Goal: Download file/media

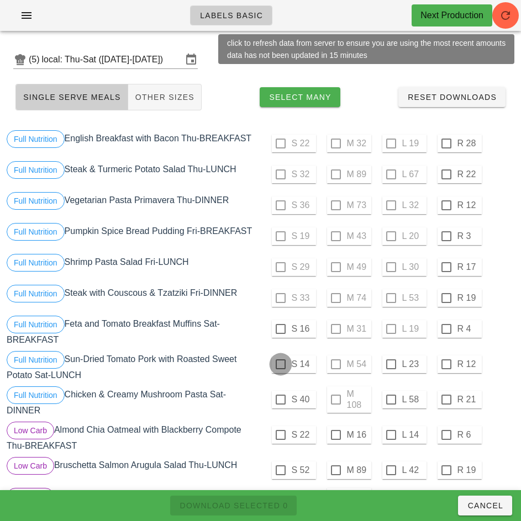
click at [280, 365] on div at bounding box center [280, 364] width 19 height 19
checkbox input "true"
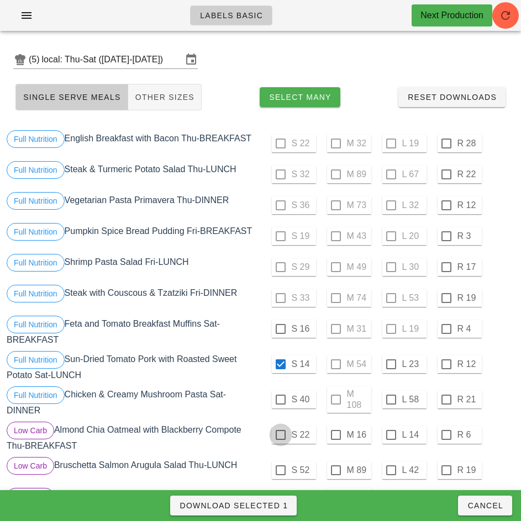
click at [280, 400] on div at bounding box center [280, 399] width 19 height 19
click at [280, 435] on div at bounding box center [280, 435] width 19 height 19
checkbox input "true"
click at [280, 436] on div at bounding box center [280, 435] width 19 height 19
checkbox input "false"
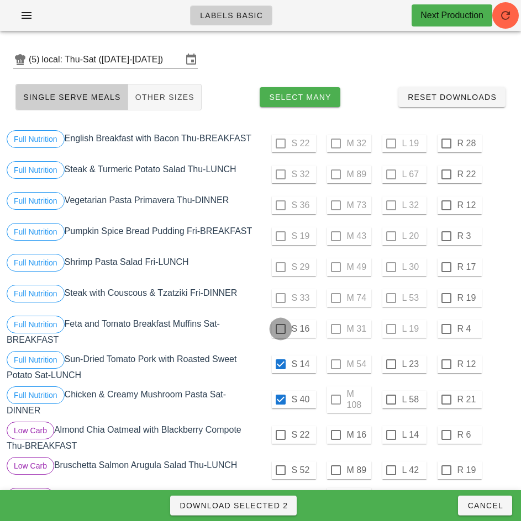
click at [280, 329] on div at bounding box center [280, 329] width 19 height 19
click at [278, 502] on span "Download Selected 3" at bounding box center [233, 505] width 109 height 9
checkbox input "false"
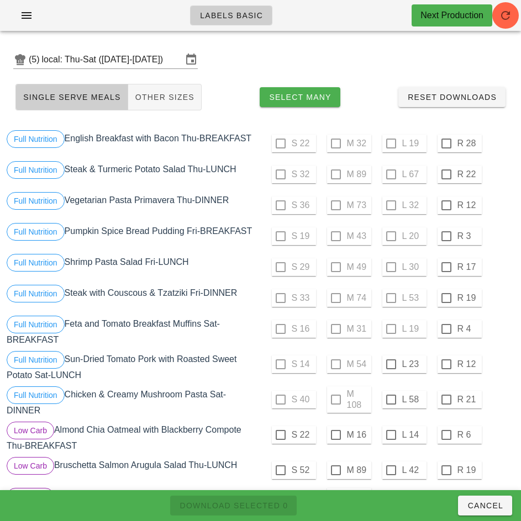
click at [285, 401] on div "S 40 M 108 L 58 R 21" at bounding box center [389, 399] width 252 height 26
click at [399, 400] on div at bounding box center [390, 399] width 19 height 19
checkbox input "true"
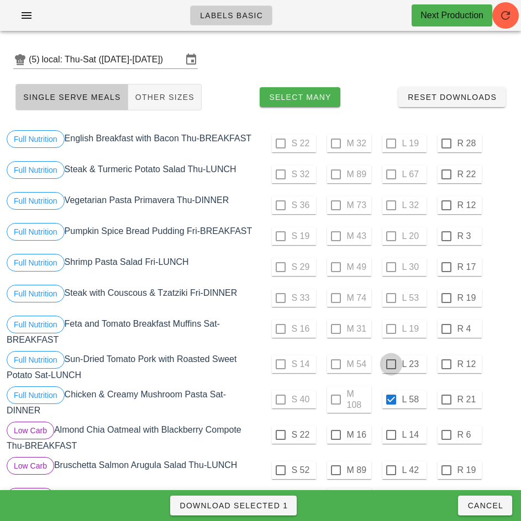
click at [390, 364] on div at bounding box center [390, 364] width 19 height 19
click at [268, 506] on span "Download Selected 2" at bounding box center [233, 505] width 109 height 9
checkbox input "false"
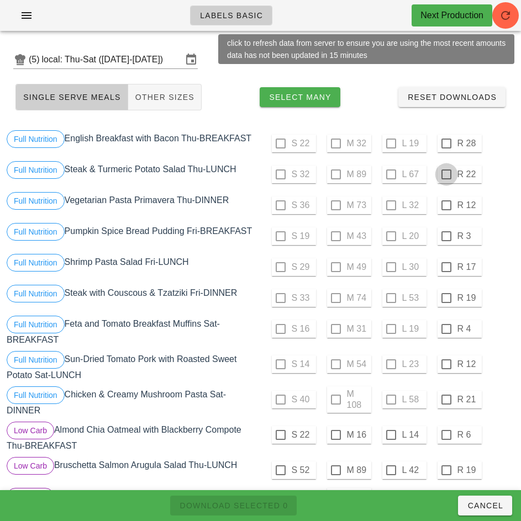
click at [445, 142] on div at bounding box center [446, 143] width 19 height 19
click at [444, 172] on div at bounding box center [446, 174] width 19 height 19
checkbox input "true"
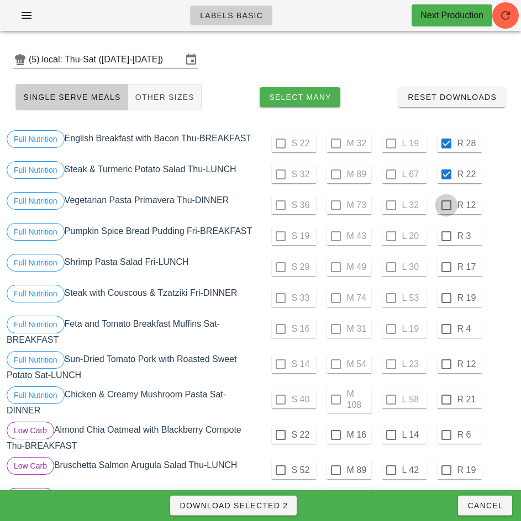
click at [445, 205] on div at bounding box center [446, 205] width 19 height 19
checkbox input "true"
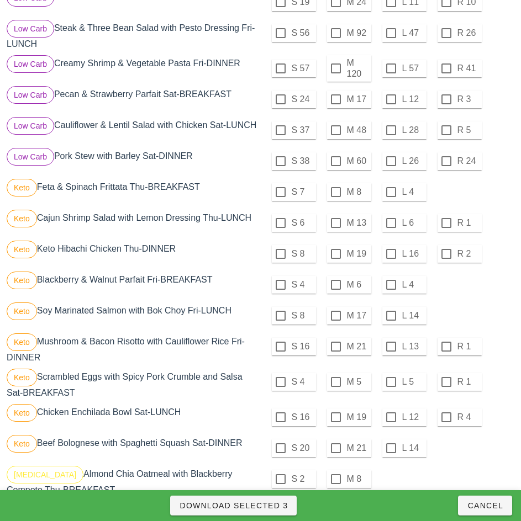
scroll to position [531, 0]
click at [446, 227] on div at bounding box center [446, 222] width 19 height 19
click at [445, 258] on div at bounding box center [446, 253] width 19 height 19
checkbox input "true"
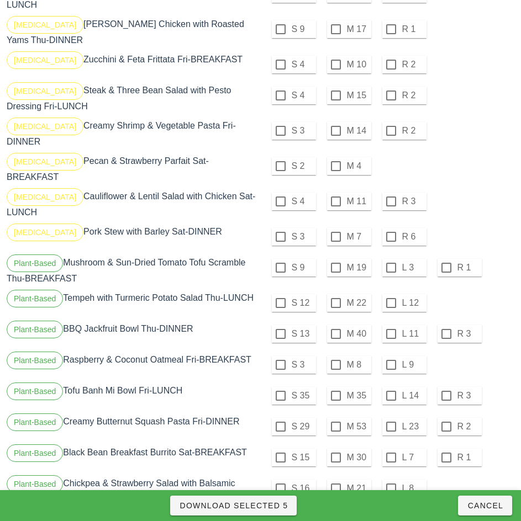
scroll to position [1055, 0]
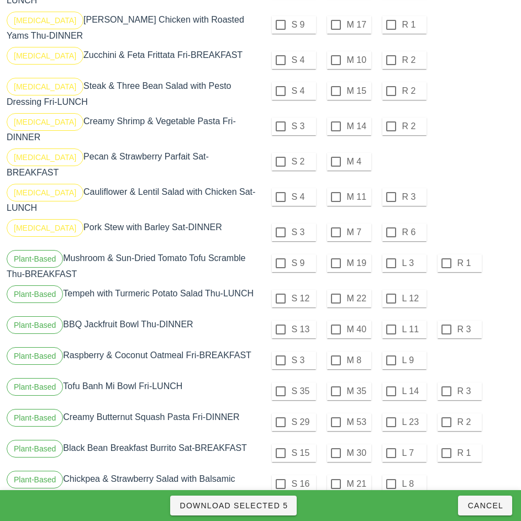
click at [445, 254] on div at bounding box center [446, 263] width 19 height 19
checkbox input "true"
click at [445, 320] on div at bounding box center [446, 329] width 19 height 19
checkbox input "true"
click at [280, 507] on span "Download Selected 7" at bounding box center [233, 505] width 109 height 9
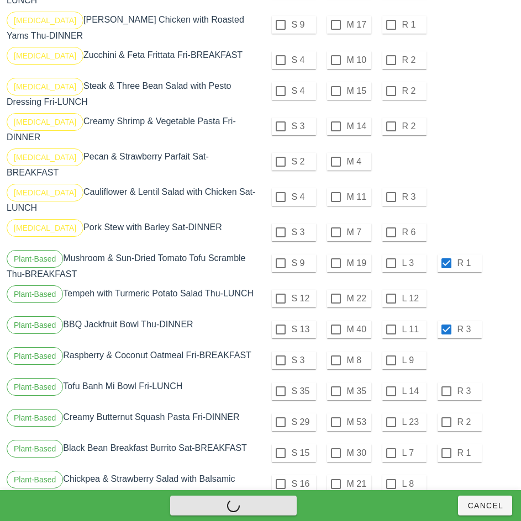
checkbox input "false"
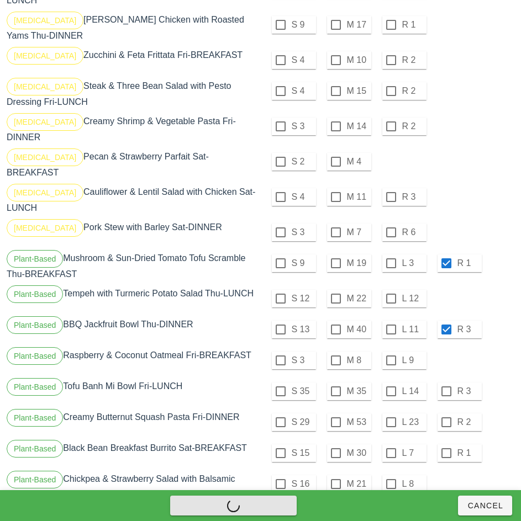
checkbox input "false"
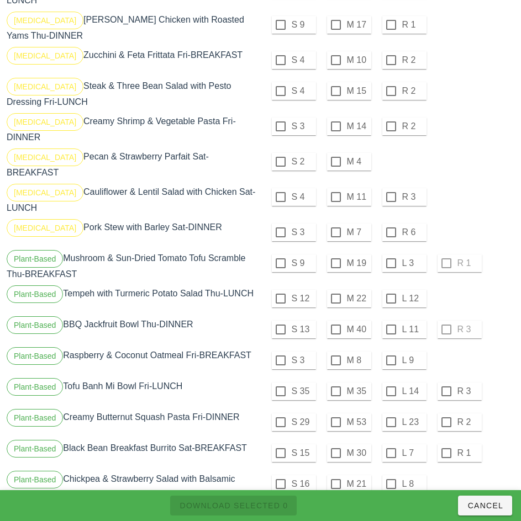
click at [514, 182] on div "S 4 M 11 R 3" at bounding box center [389, 199] width 256 height 35
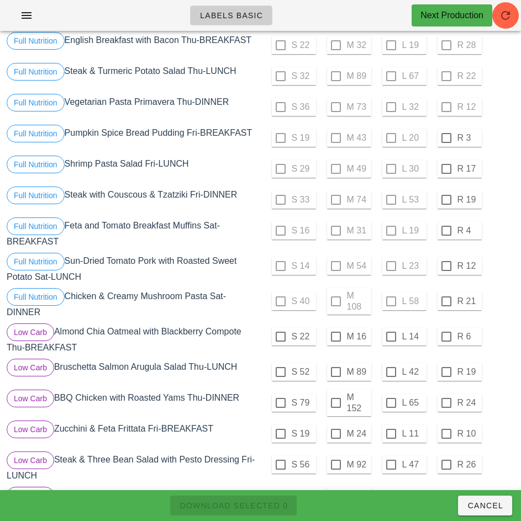
scroll to position [86, 0]
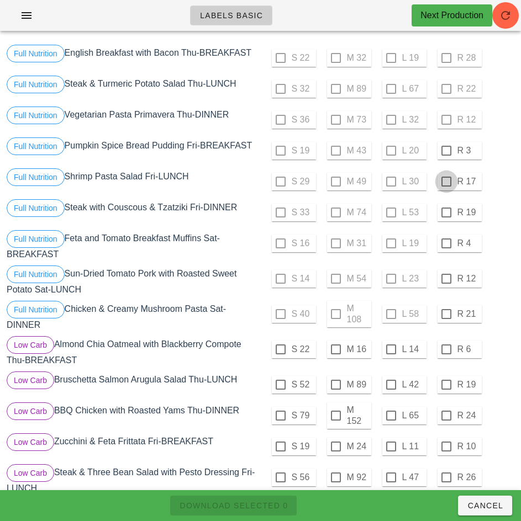
click at [447, 149] on div at bounding box center [446, 150] width 19 height 19
click at [445, 182] on div at bounding box center [446, 181] width 19 height 19
checkbox input "true"
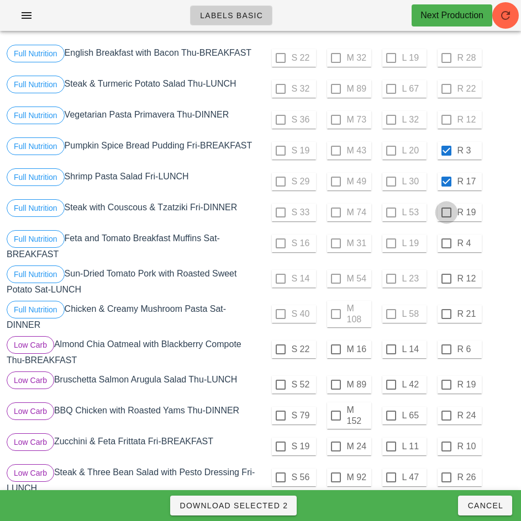
click at [445, 213] on div at bounding box center [446, 212] width 19 height 19
checkbox input "true"
click at [445, 243] on div at bounding box center [446, 243] width 19 height 19
checkbox input "true"
click at [447, 280] on div at bounding box center [446, 278] width 19 height 19
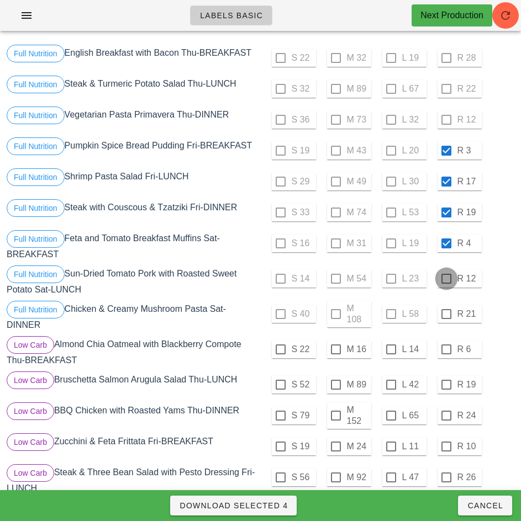
checkbox input "true"
click at [445, 314] on div at bounding box center [446, 314] width 19 height 19
checkbox input "true"
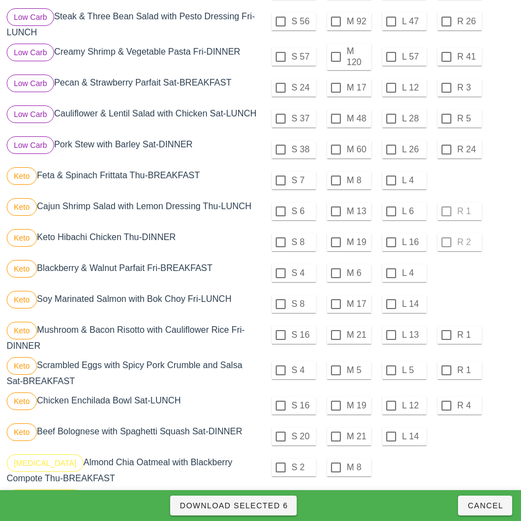
scroll to position [694, 0]
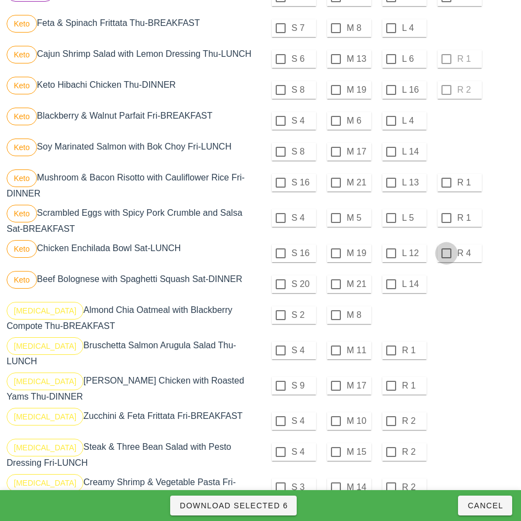
click at [445, 187] on div at bounding box center [446, 182] width 19 height 19
click at [445, 222] on div at bounding box center [446, 218] width 19 height 19
click at [445, 258] on div at bounding box center [446, 253] width 19 height 19
checkbox input "true"
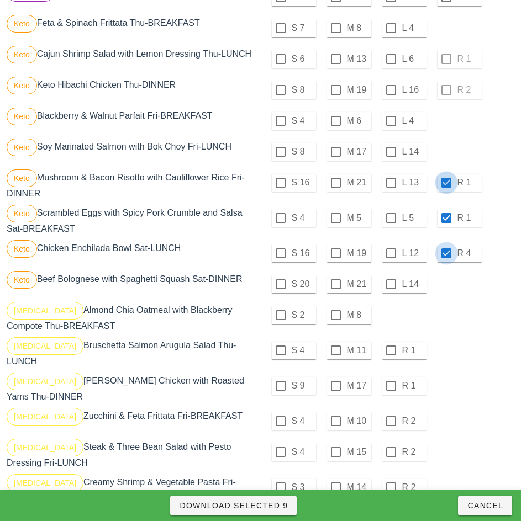
checkbox input "true"
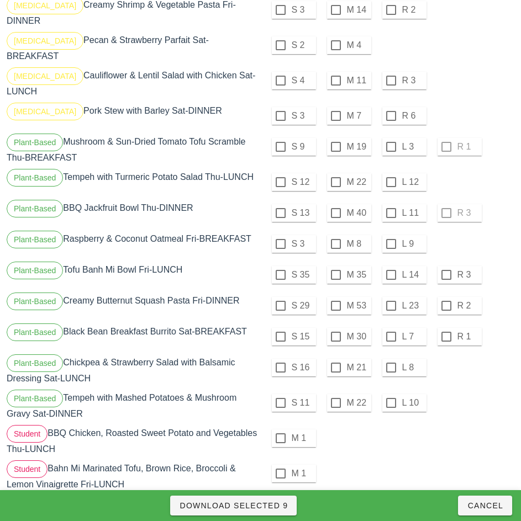
scroll to position [1187, 0]
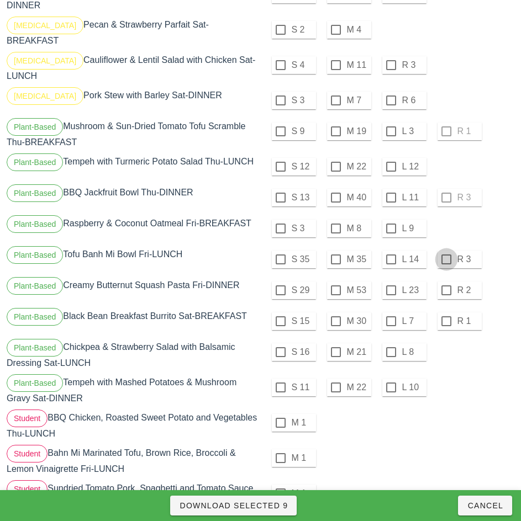
click at [445, 250] on div at bounding box center [446, 259] width 19 height 19
checkbox input "true"
click at [445, 281] on div at bounding box center [446, 290] width 19 height 19
checkbox input "true"
click at [447, 312] on div at bounding box center [446, 321] width 19 height 19
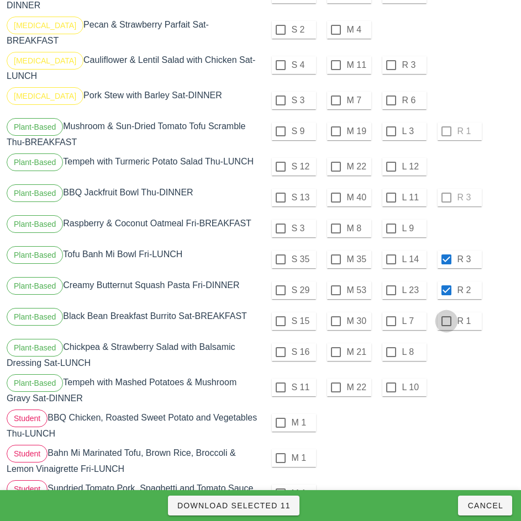
checkbox input "true"
click at [279, 508] on span "Download Selected 12" at bounding box center [234, 505] width 114 height 9
checkbox input "false"
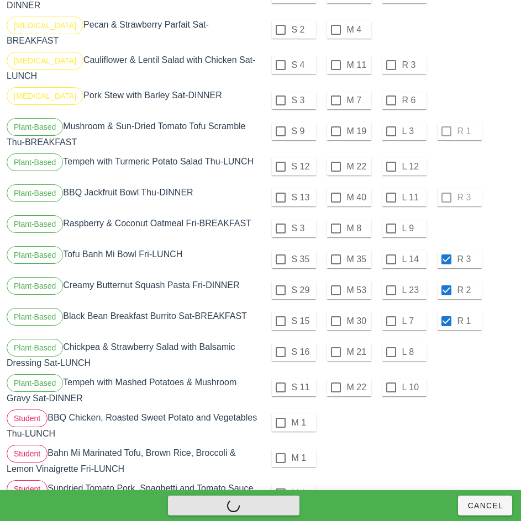
checkbox input "false"
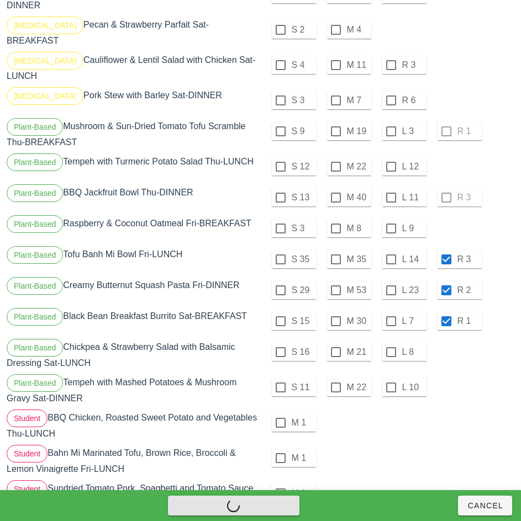
checkbox input "false"
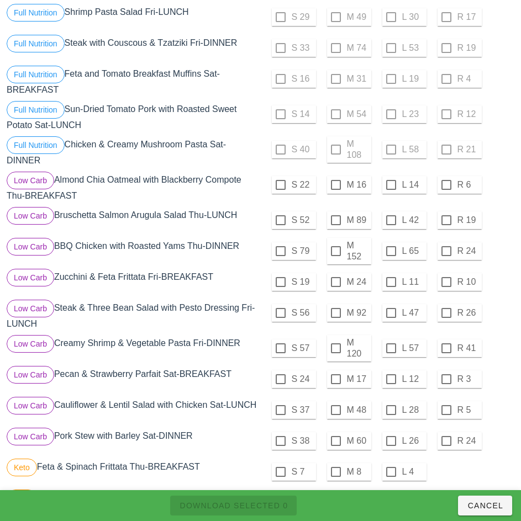
scroll to position [257, 0]
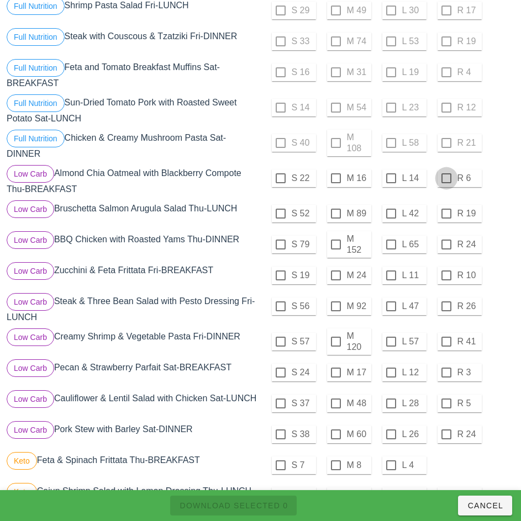
click at [445, 178] on div at bounding box center [446, 178] width 19 height 19
checkbox input "true"
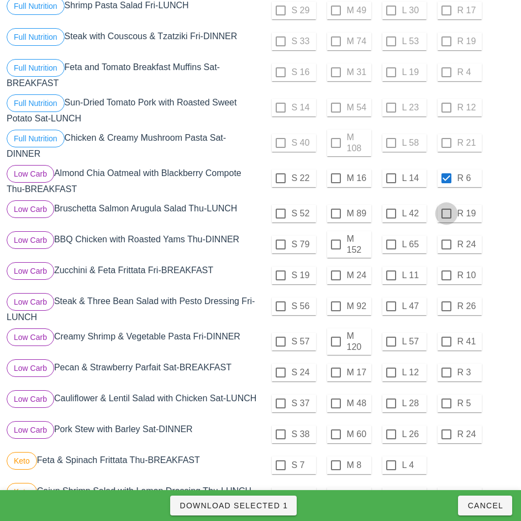
click at [445, 214] on div at bounding box center [446, 213] width 19 height 19
checkbox input "true"
click at [447, 246] on div at bounding box center [446, 244] width 19 height 19
checkbox input "true"
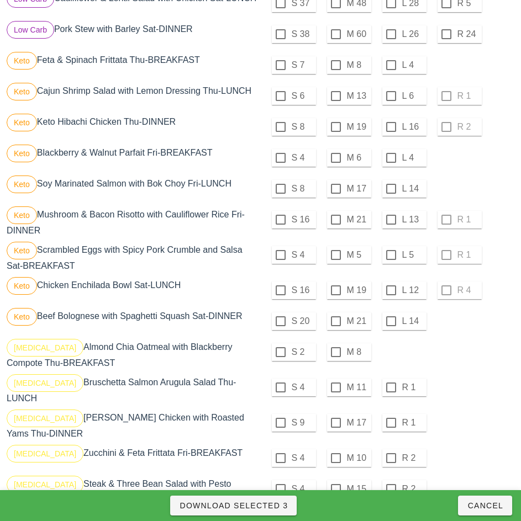
scroll to position [658, 0]
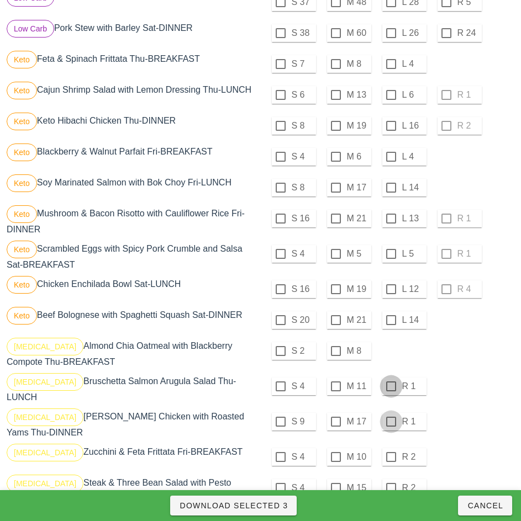
click at [391, 390] on div at bounding box center [390, 386] width 19 height 19
click at [390, 422] on div at bounding box center [390, 421] width 19 height 19
checkbox input "true"
click at [277, 505] on span "Download Selected 5" at bounding box center [233, 505] width 109 height 9
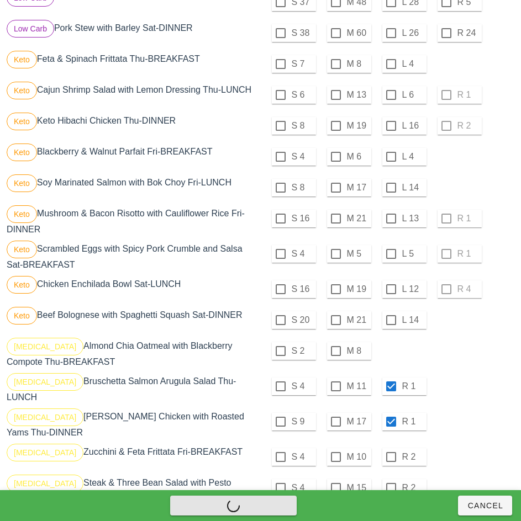
checkbox input "false"
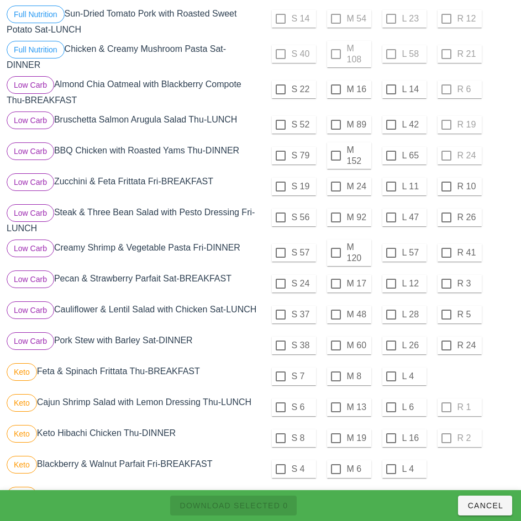
scroll to position [347, 0]
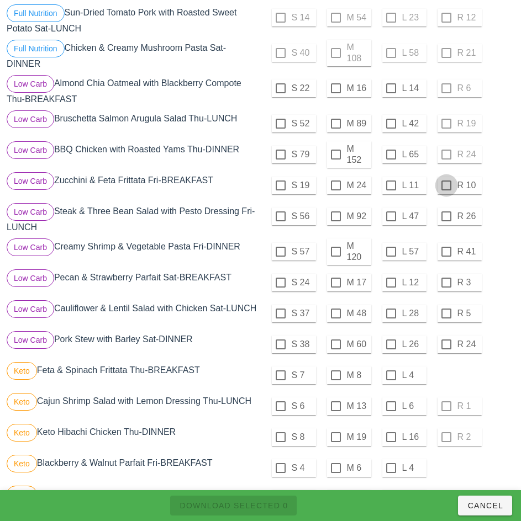
click at [445, 185] on div at bounding box center [446, 185] width 19 height 19
checkbox input "true"
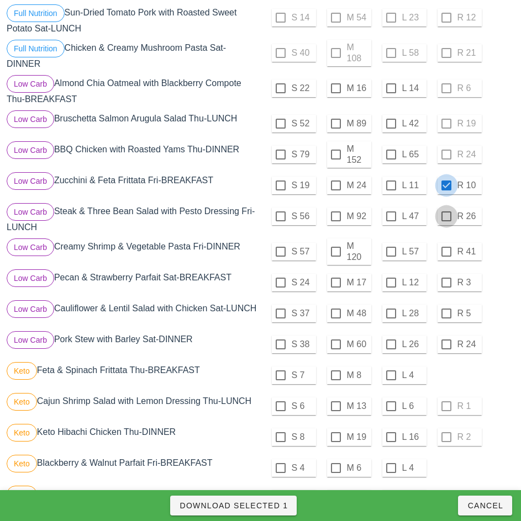
click at [445, 216] on div at bounding box center [446, 216] width 19 height 19
checkbox input "true"
click at [446, 252] on div at bounding box center [446, 251] width 19 height 19
checkbox input "true"
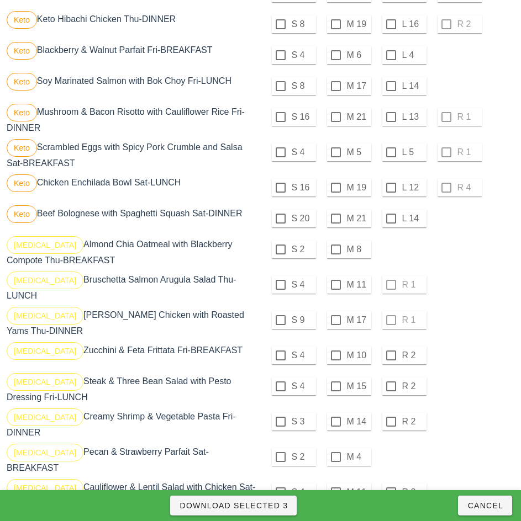
scroll to position [761, 0]
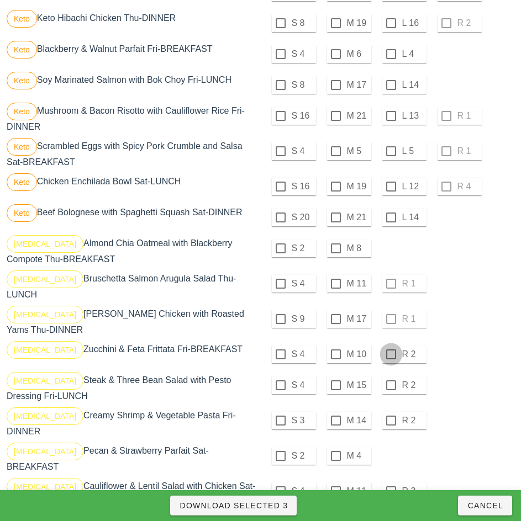
click at [390, 354] on div at bounding box center [390, 354] width 19 height 19
click at [390, 385] on div at bounding box center [390, 385] width 19 height 19
click at [390, 421] on div at bounding box center [390, 420] width 19 height 19
checkbox input "true"
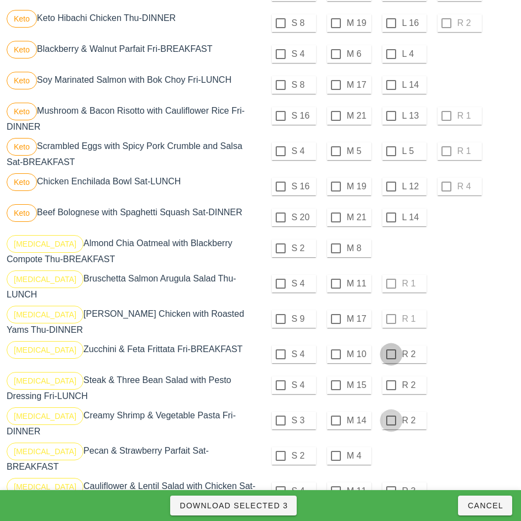
checkbox input "true"
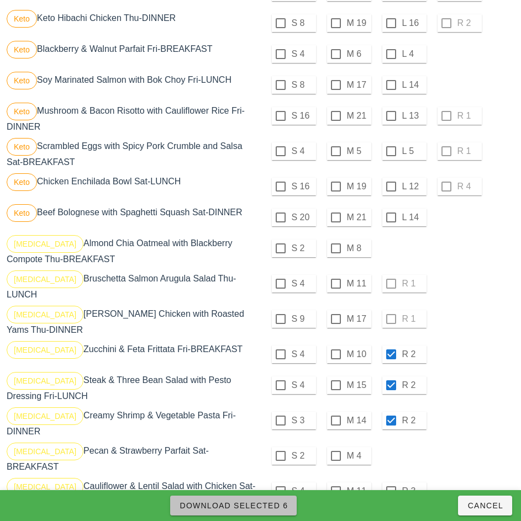
click at [279, 504] on span "Download Selected 6" at bounding box center [233, 505] width 109 height 9
checkbox input "false"
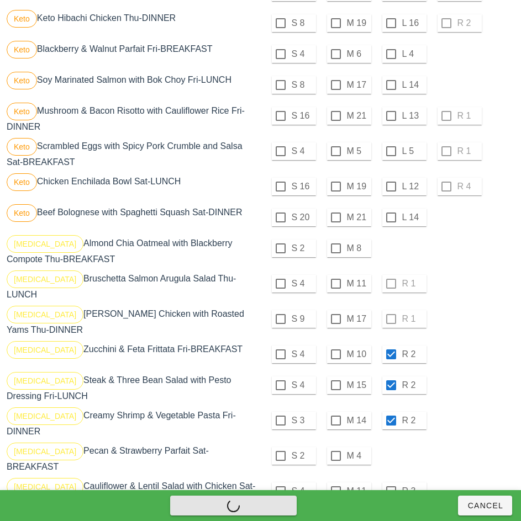
checkbox input "false"
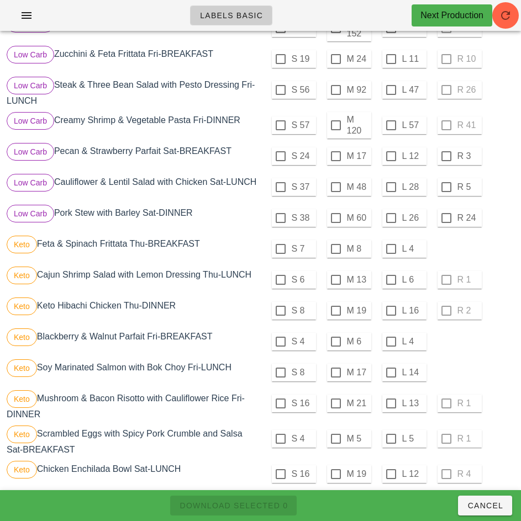
scroll to position [473, 0]
click at [445, 157] on div at bounding box center [446, 156] width 19 height 19
click at [445, 188] on div at bounding box center [446, 187] width 19 height 19
checkbox input "true"
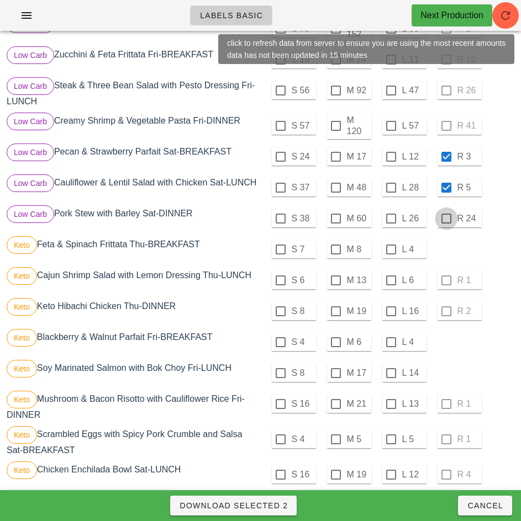
click at [447, 224] on div at bounding box center [446, 218] width 19 height 19
checkbox input "true"
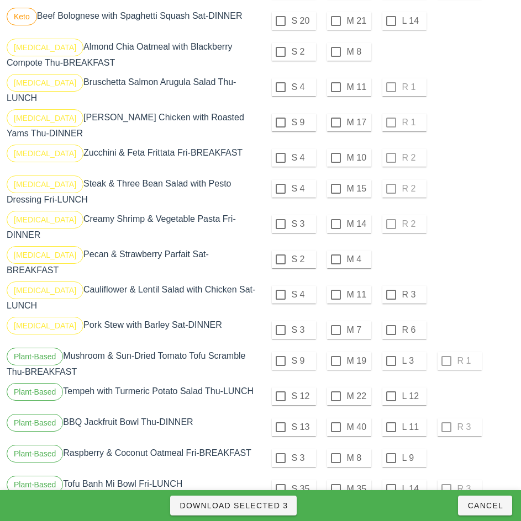
scroll to position [967, 0]
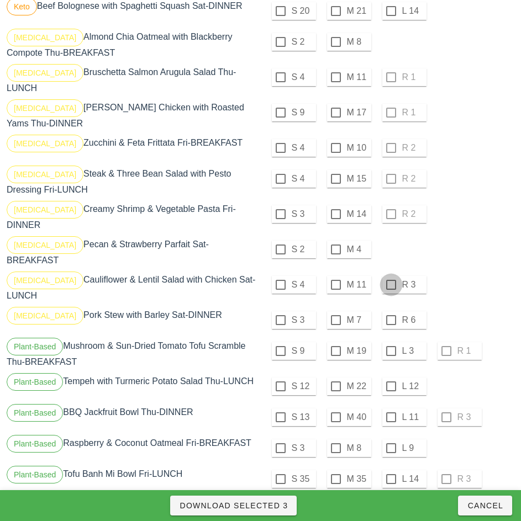
click at [390, 276] on div at bounding box center [390, 284] width 19 height 19
checkbox input "true"
click at [389, 311] on div at bounding box center [390, 320] width 19 height 19
checkbox input "true"
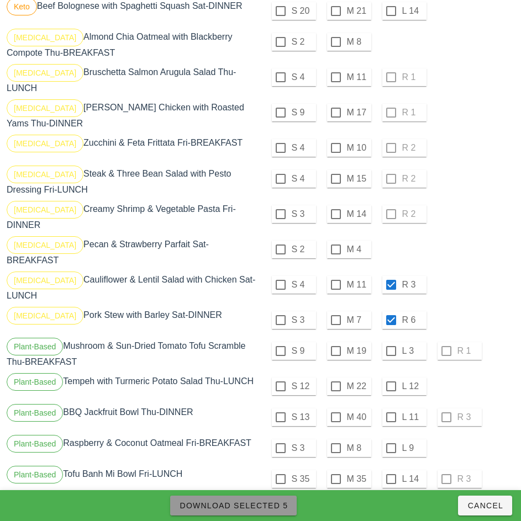
click at [283, 505] on span "Download Selected 5" at bounding box center [233, 505] width 109 height 9
checkbox input "false"
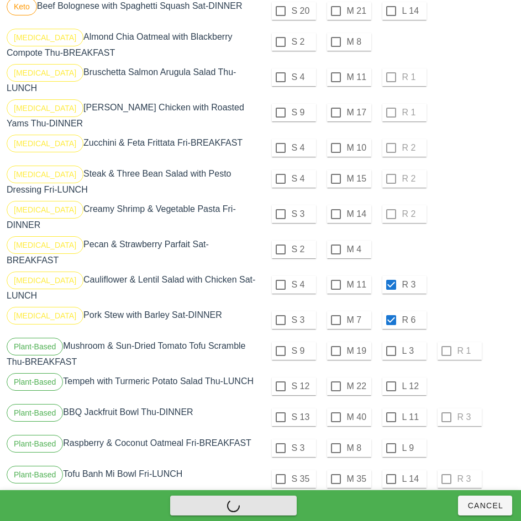
checkbox input "false"
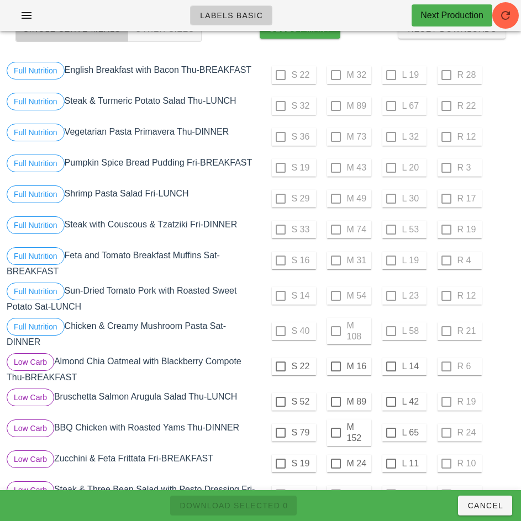
scroll to position [0, 0]
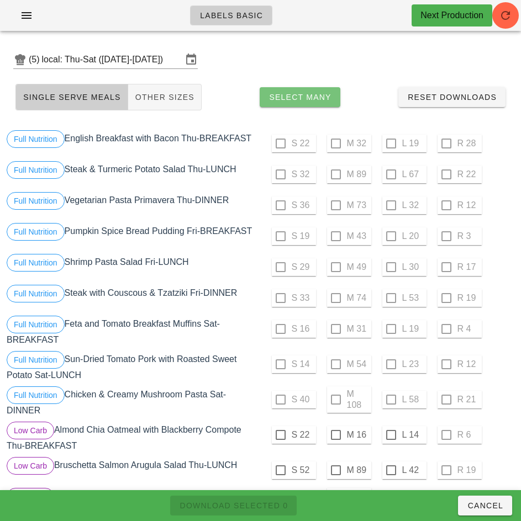
click at [314, 98] on span "Select Many" at bounding box center [299, 97] width 63 height 9
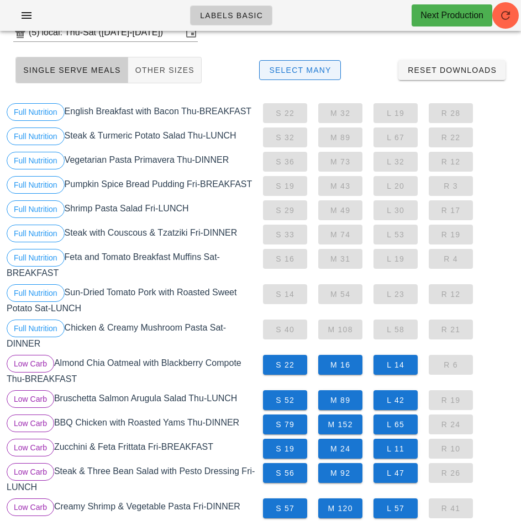
scroll to position [26, 0]
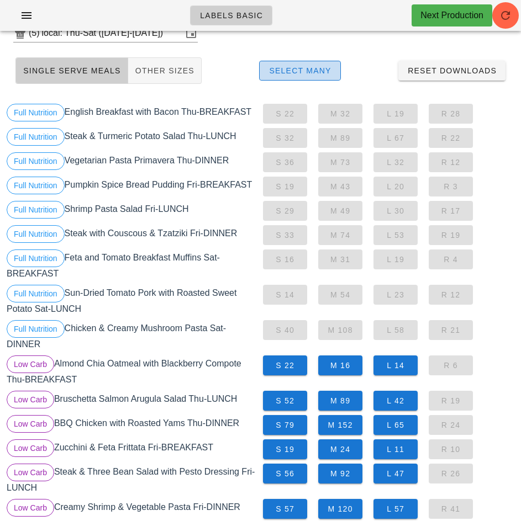
click at [311, 70] on span "Select Many" at bounding box center [299, 70] width 63 height 9
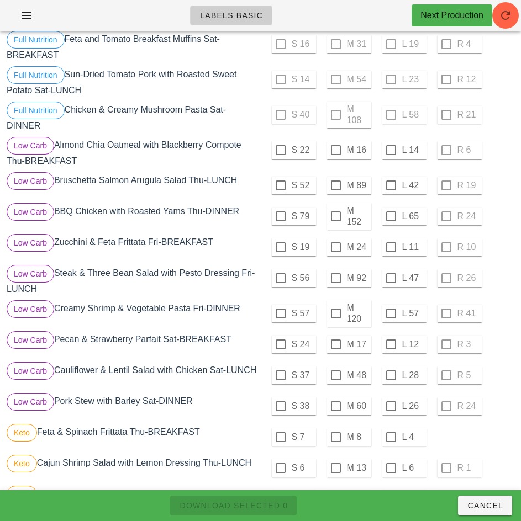
scroll to position [284, 0]
click at [280, 151] on div at bounding box center [280, 150] width 19 height 19
checkbox input "true"
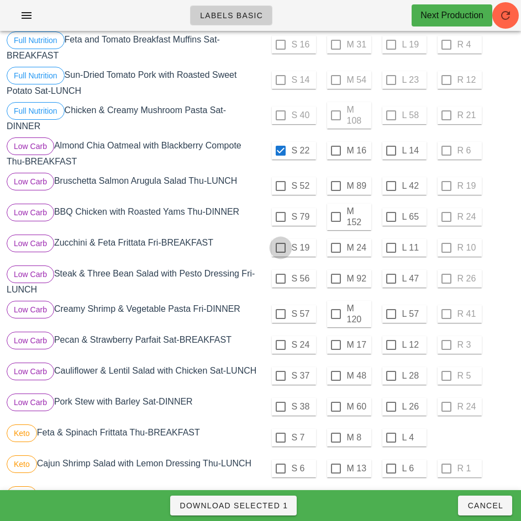
click at [279, 248] on div at bounding box center [280, 247] width 19 height 19
checkbox input "true"
click at [282, 343] on div at bounding box center [280, 345] width 19 height 19
checkbox input "true"
click at [272, 509] on span "Download Selected 3" at bounding box center [233, 505] width 109 height 9
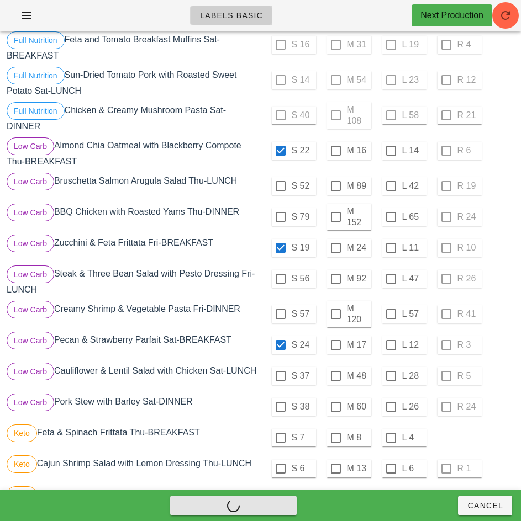
checkbox input "false"
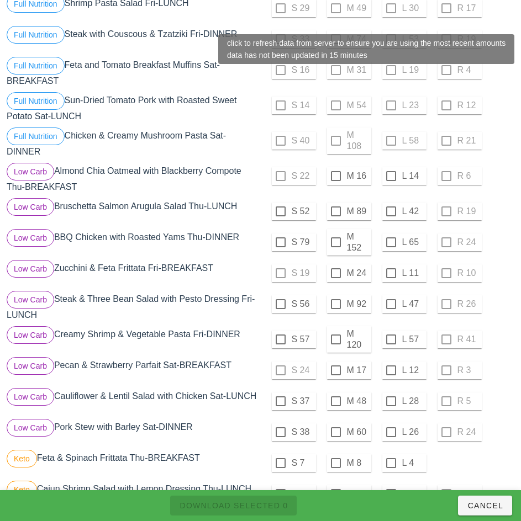
scroll to position [262, 0]
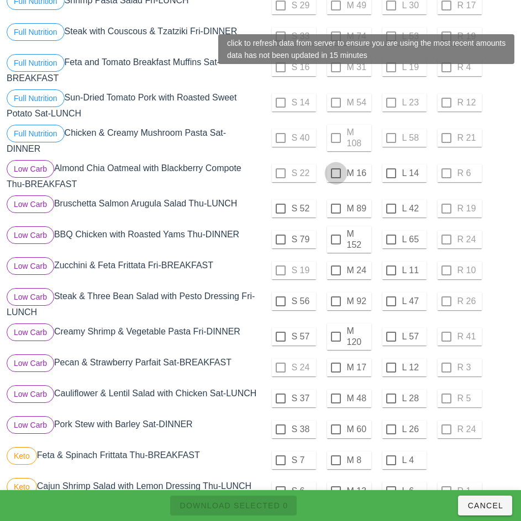
click at [343, 175] on div at bounding box center [335, 173] width 19 height 19
checkbox input "true"
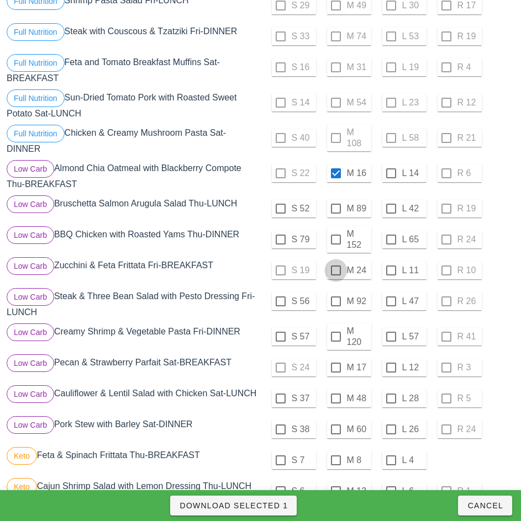
click at [335, 271] on div at bounding box center [335, 270] width 19 height 19
checkbox input "true"
click at [337, 367] on div at bounding box center [335, 367] width 19 height 19
checkbox input "true"
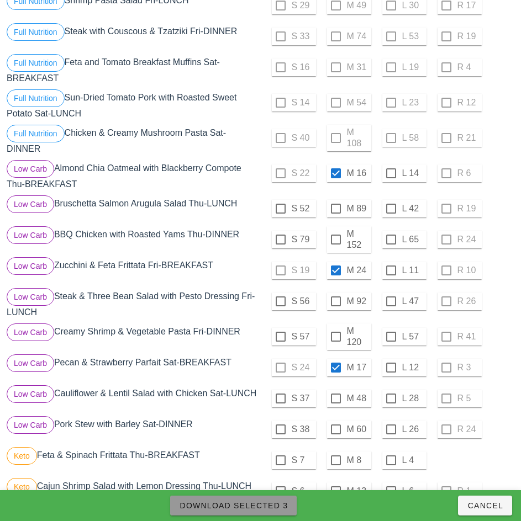
click at [282, 508] on span "Download Selected 3" at bounding box center [233, 505] width 109 height 9
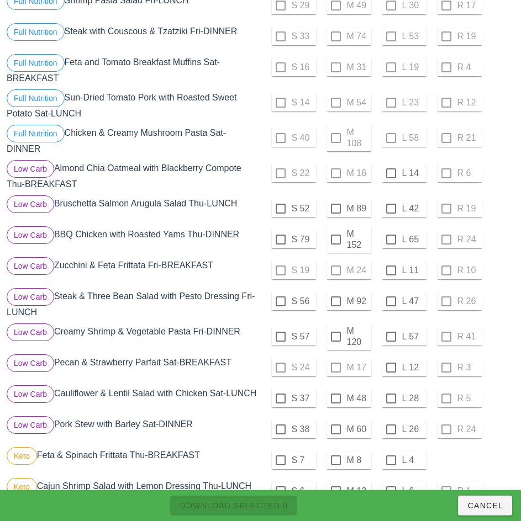
checkbox input "false"
click at [389, 172] on div at bounding box center [390, 173] width 19 height 19
checkbox input "true"
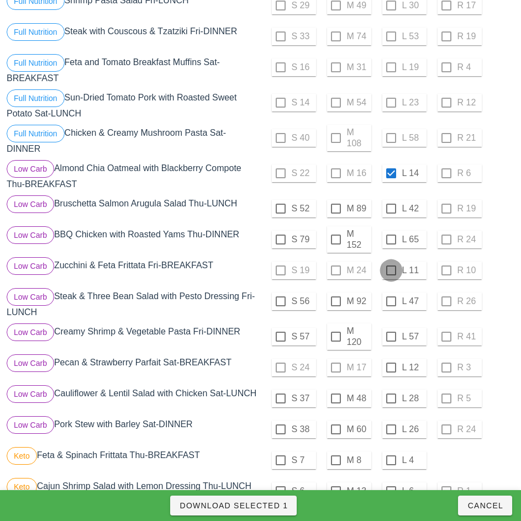
click at [389, 271] on div at bounding box center [390, 270] width 19 height 19
checkbox input "true"
click at [391, 365] on div at bounding box center [390, 367] width 19 height 19
checkbox input "true"
click at [266, 502] on span "Download Selected 3" at bounding box center [233, 505] width 109 height 9
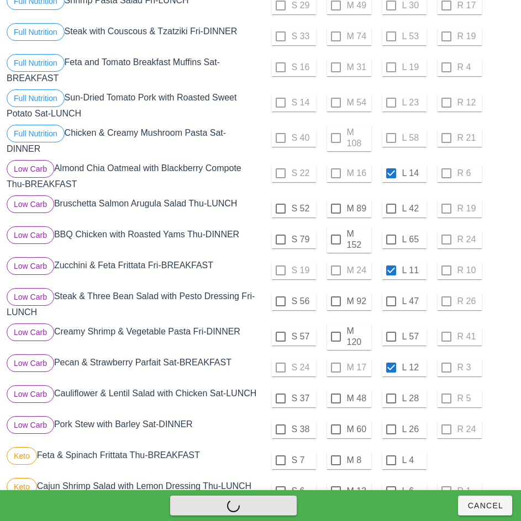
checkbox input "false"
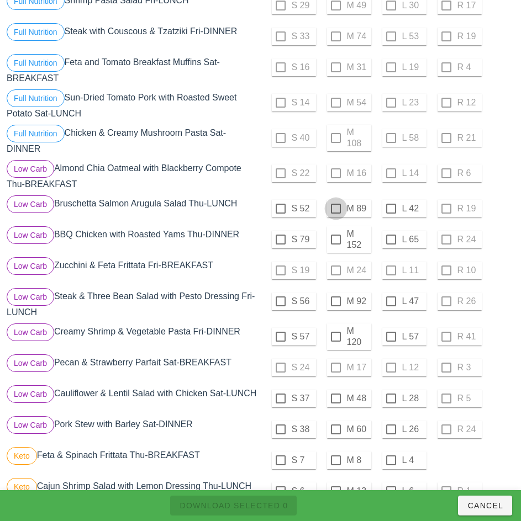
click at [335, 209] on div at bounding box center [335, 208] width 19 height 19
click at [269, 502] on span "Download Selected 1" at bounding box center [233, 505] width 109 height 9
checkbox input "false"
click at [280, 209] on div at bounding box center [280, 208] width 19 height 19
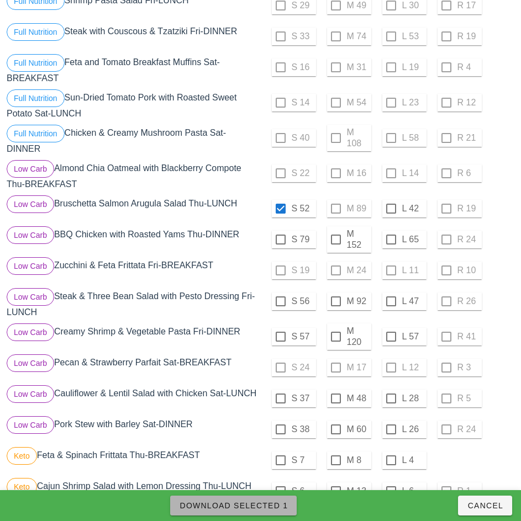
click at [273, 507] on span "Download Selected 1" at bounding box center [233, 505] width 109 height 9
checkbox input "false"
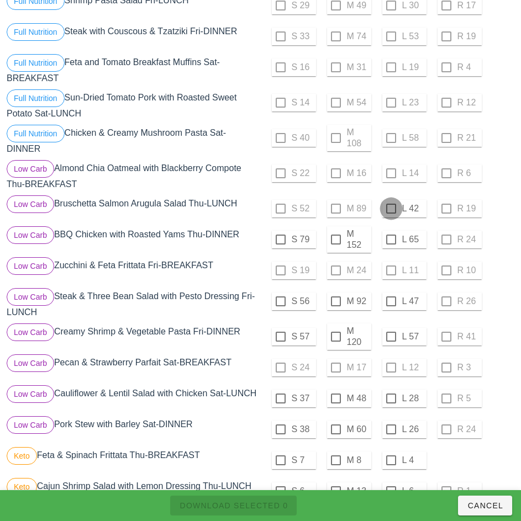
click at [390, 209] on div at bounding box center [390, 208] width 19 height 19
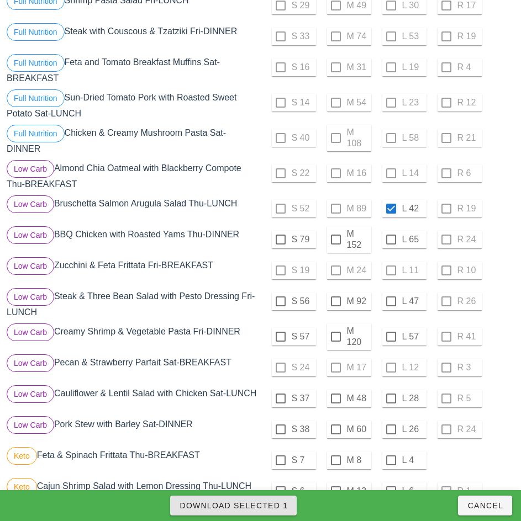
click at [278, 502] on span "Download Selected 1" at bounding box center [233, 505] width 109 height 9
checkbox input "false"
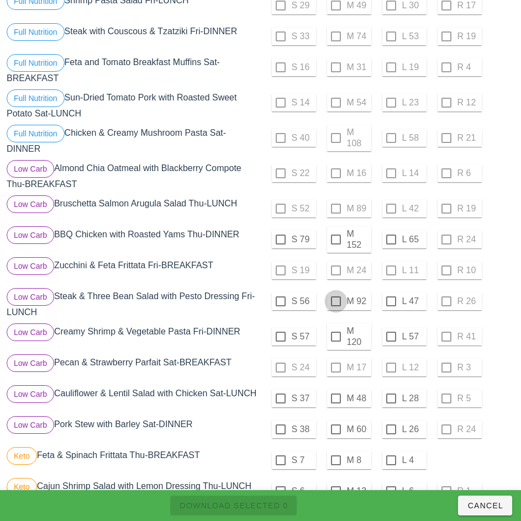
click at [335, 301] on div at bounding box center [335, 301] width 19 height 19
click at [278, 501] on span "Download Selected 1" at bounding box center [233, 505] width 109 height 9
checkbox input "false"
click at [280, 301] on div at bounding box center [280, 301] width 19 height 19
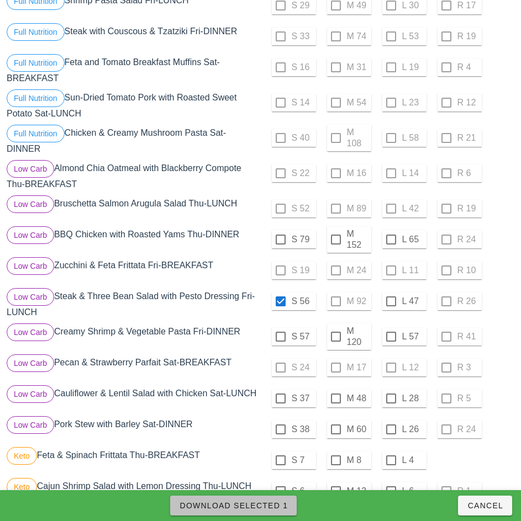
click at [268, 506] on span "Download Selected 1" at bounding box center [233, 505] width 109 height 9
checkbox input "false"
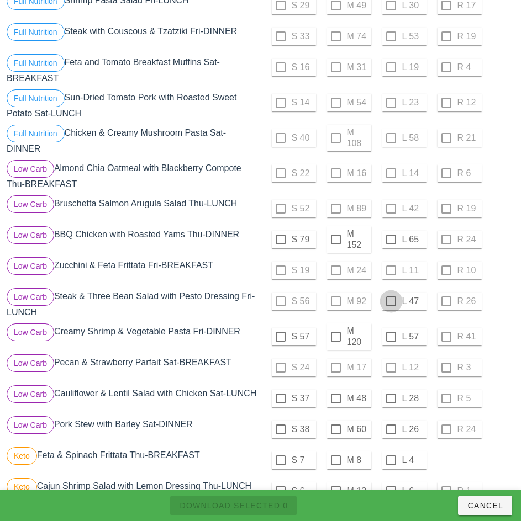
click at [390, 301] on div at bounding box center [390, 301] width 19 height 19
click at [281, 503] on span "Download Selected 1" at bounding box center [233, 505] width 109 height 9
checkbox input "false"
click at [335, 399] on div at bounding box center [335, 398] width 19 height 19
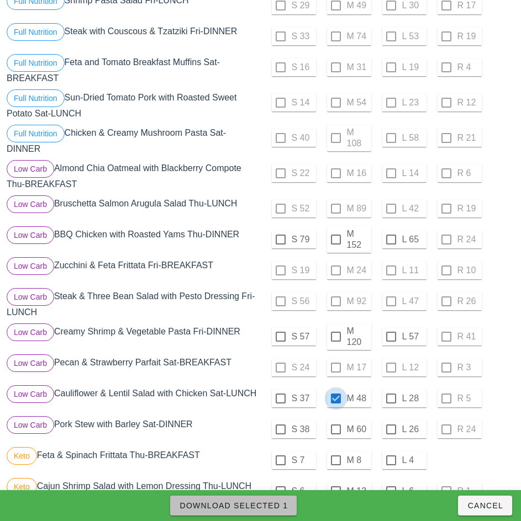
click at [275, 503] on span "Download Selected 1" at bounding box center [233, 505] width 109 height 9
checkbox input "false"
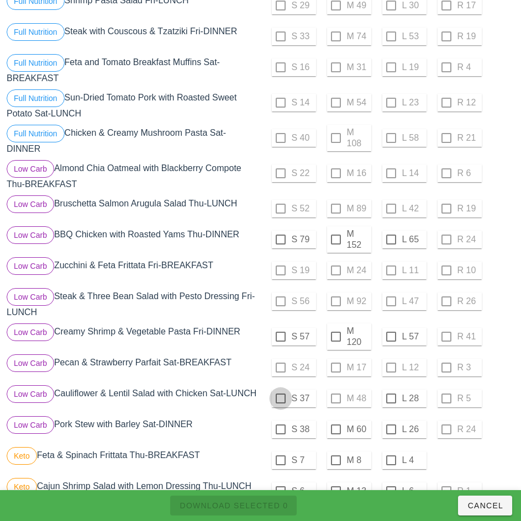
click at [281, 397] on div at bounding box center [280, 398] width 19 height 19
checkbox input "true"
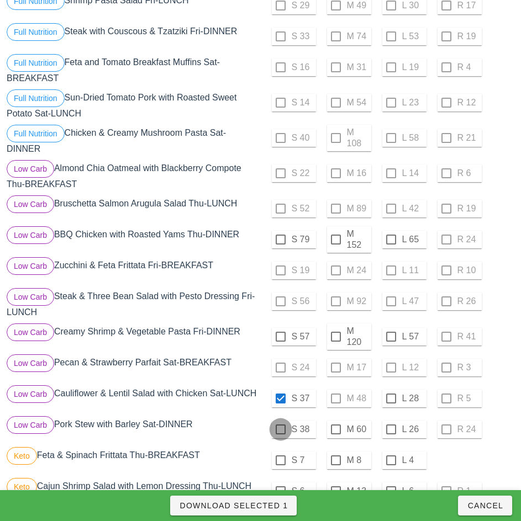
click at [282, 433] on div at bounding box center [280, 429] width 19 height 19
checkbox input "true"
click at [270, 505] on span "Download Selected 2" at bounding box center [233, 505] width 109 height 9
checkbox input "false"
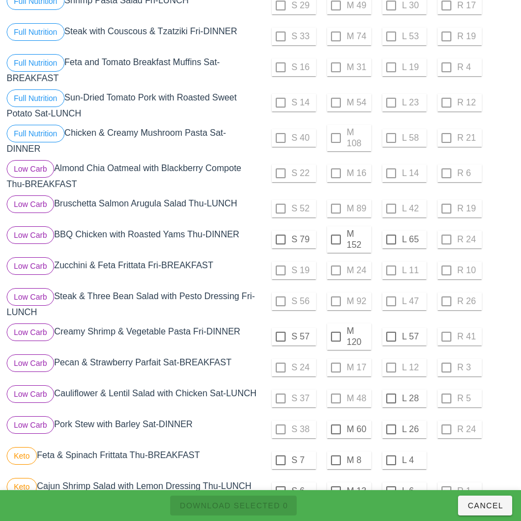
click at [390, 399] on div at bounding box center [390, 398] width 19 height 19
checkbox input "true"
click at [390, 434] on div at bounding box center [390, 429] width 19 height 19
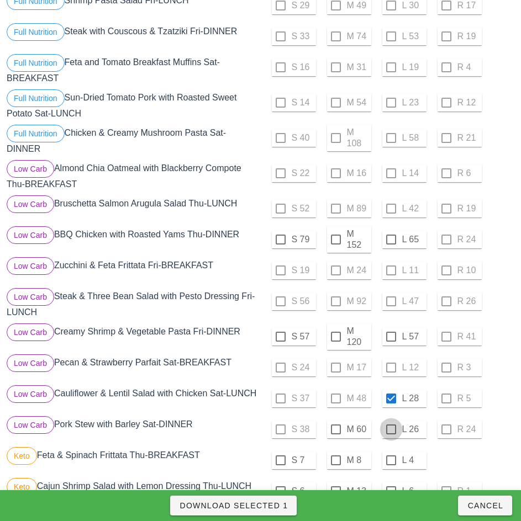
checkbox input "true"
click at [274, 503] on span "Download Selected 2" at bounding box center [233, 505] width 109 height 9
checkbox input "false"
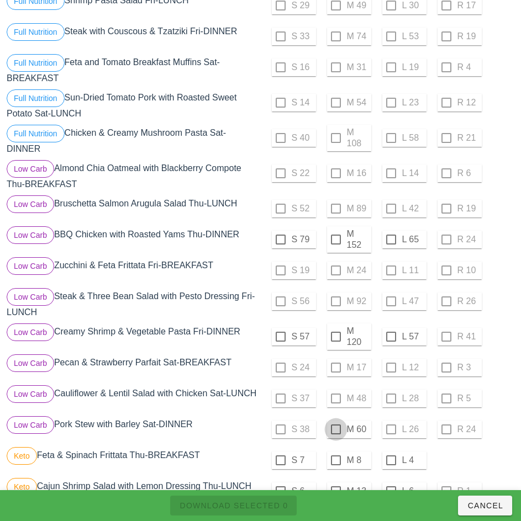
click at [335, 434] on div at bounding box center [335, 429] width 19 height 19
click at [271, 502] on span "Download Selected 1" at bounding box center [233, 505] width 109 height 9
checkbox input "false"
click at [335, 240] on div at bounding box center [335, 239] width 19 height 19
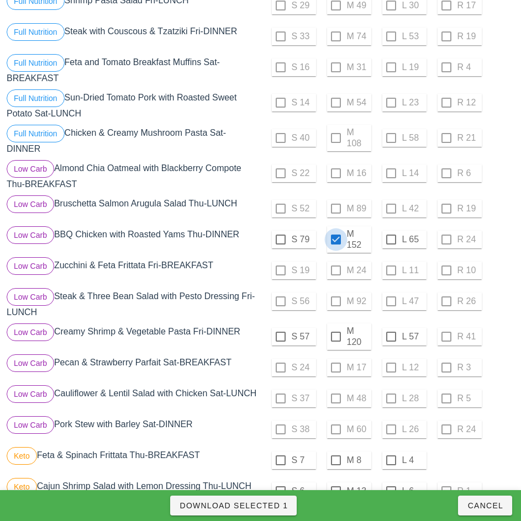
click at [274, 508] on span "Download Selected 1" at bounding box center [233, 505] width 109 height 9
checkbox input "false"
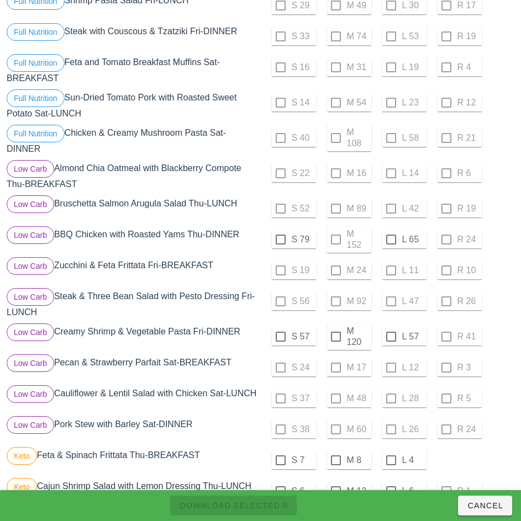
click at [503, 279] on div "S 19 M 24 L 11 R 10" at bounding box center [389, 270] width 252 height 26
click at [279, 241] on div at bounding box center [280, 239] width 19 height 19
click at [272, 503] on span "Download Selected 1" at bounding box center [233, 505] width 109 height 9
checkbox input "false"
click at [390, 240] on div at bounding box center [390, 239] width 19 height 19
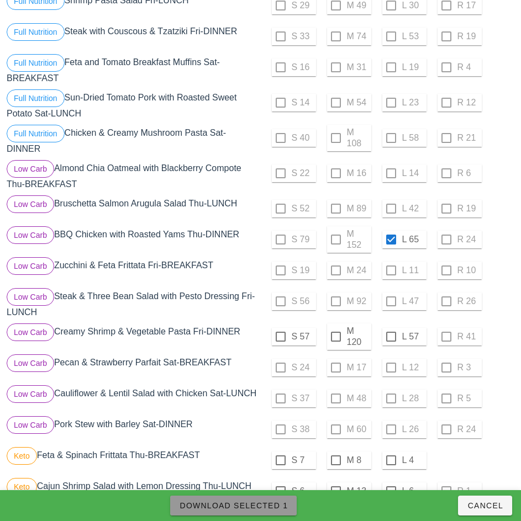
click at [271, 505] on span "Download Selected 1" at bounding box center [233, 505] width 109 height 9
checkbox input "false"
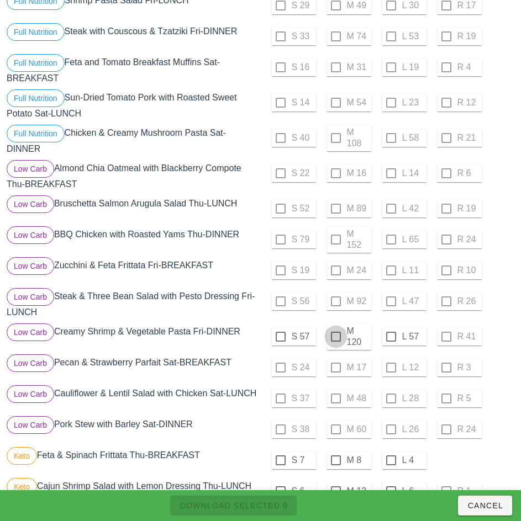
click at [335, 337] on div at bounding box center [335, 336] width 19 height 19
click at [272, 494] on div "Download Selected 1 Cancel" at bounding box center [260, 505] width 521 height 31
click at [269, 502] on span "Download Selected 1" at bounding box center [233, 505] width 109 height 9
checkbox input "false"
click at [390, 337] on div at bounding box center [390, 336] width 19 height 19
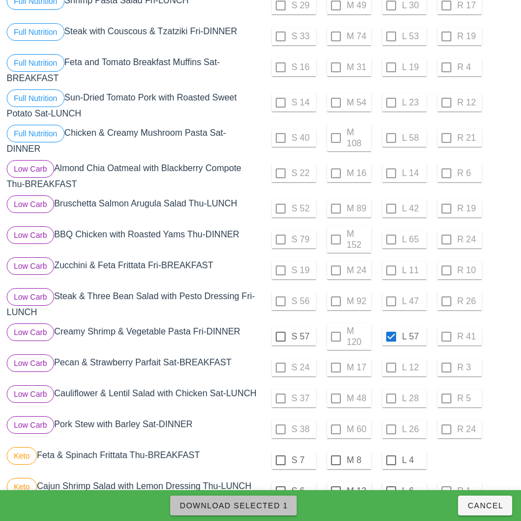
click at [272, 506] on span "Download Selected 1" at bounding box center [233, 505] width 109 height 9
checkbox input "false"
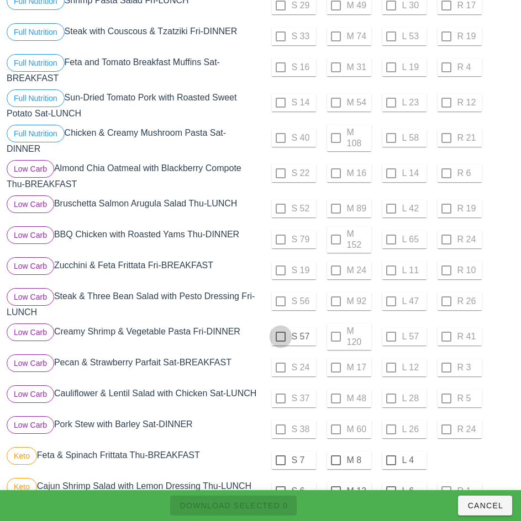
click at [278, 336] on div at bounding box center [280, 336] width 19 height 19
click at [270, 505] on span "Download Selected 1" at bounding box center [233, 505] width 109 height 9
checkbox input "false"
